Goal: Task Accomplishment & Management: Manage account settings

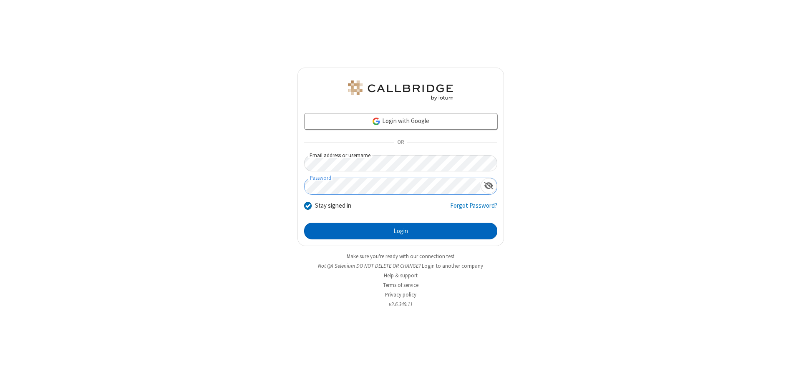
click at [400, 231] on button "Login" at bounding box center [400, 231] width 193 height 17
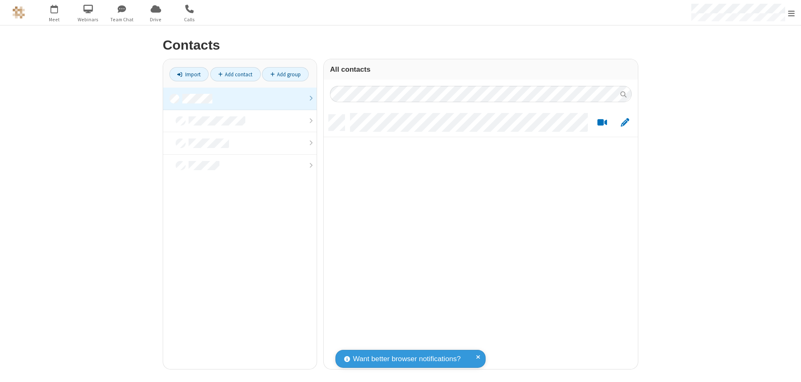
click at [240, 98] on link at bounding box center [239, 99] width 153 height 23
click at [235, 74] on link "Add contact" at bounding box center [235, 74] width 50 height 14
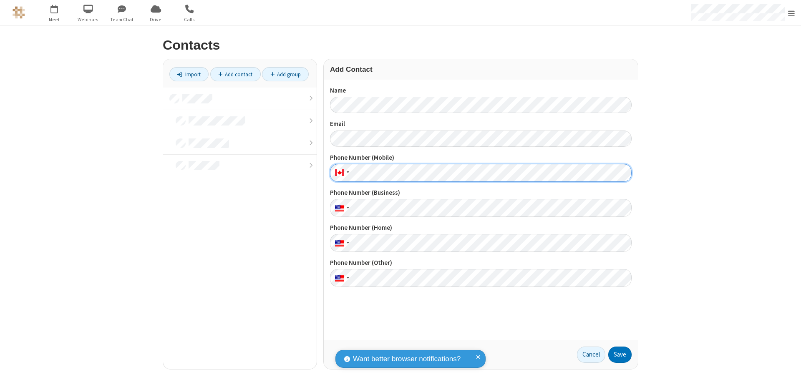
click at [620, 354] on button "Save" at bounding box center [619, 355] width 23 height 17
